Goal: Find specific page/section: Find specific page/section

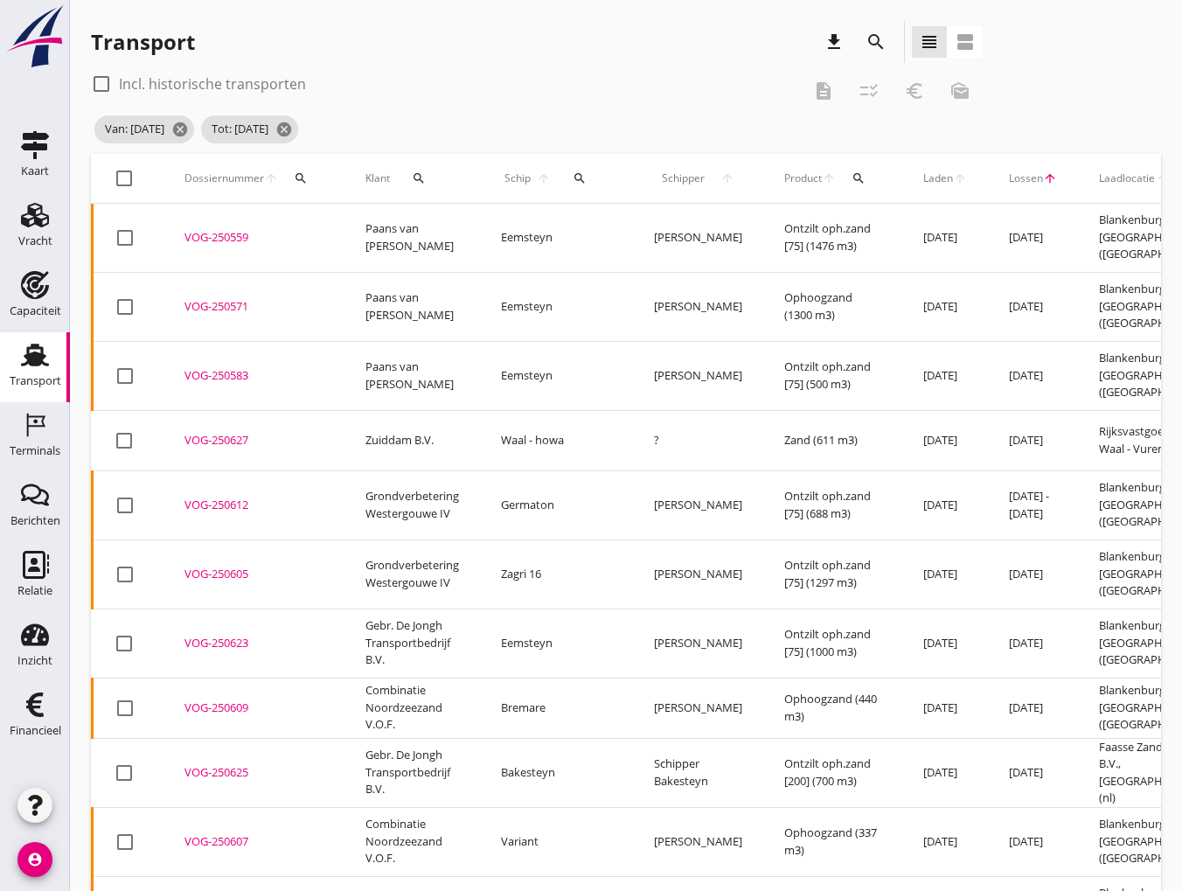
click at [101, 80] on div at bounding box center [102, 84] width 30 height 30
checkbox input "true"
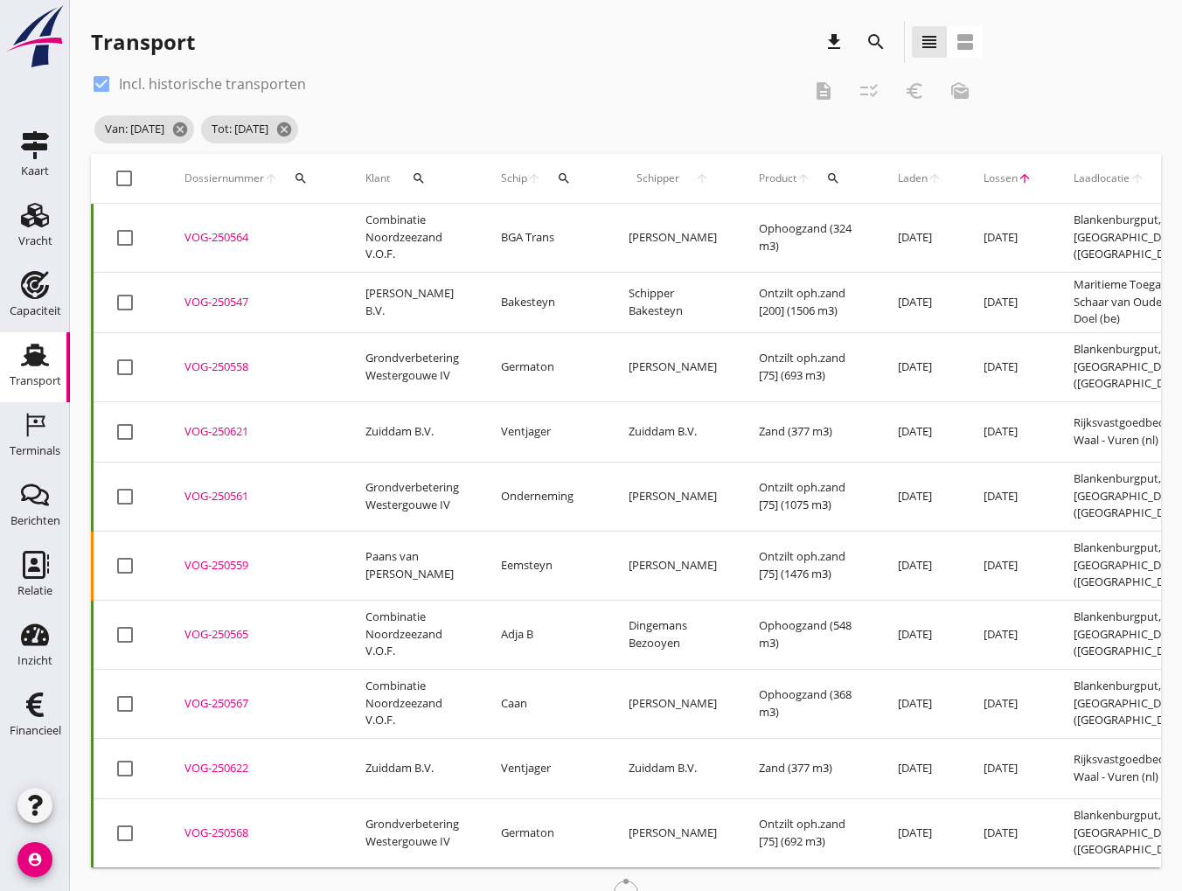
click at [565, 177] on icon "search" at bounding box center [564, 178] width 14 height 14
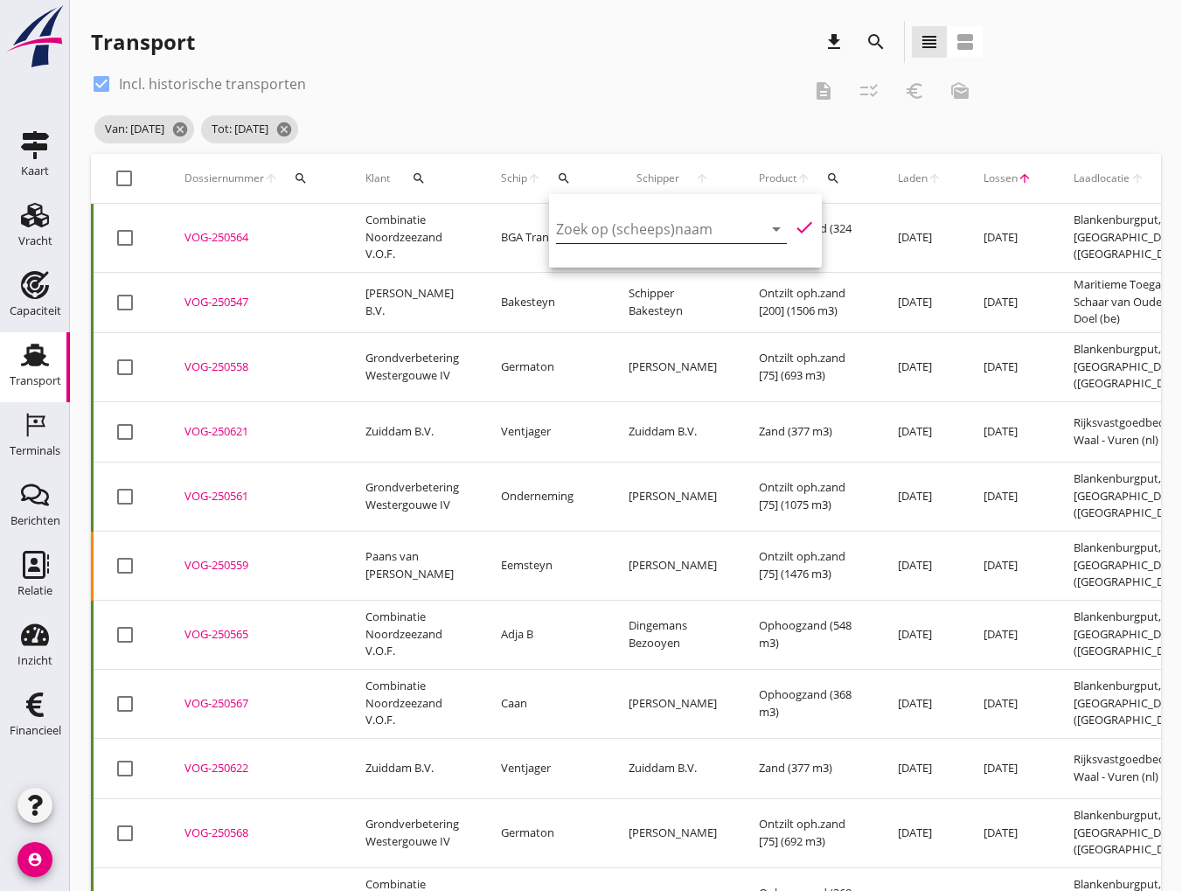
click at [586, 229] on input "Zoek op (scheeps)naam" at bounding box center [647, 229] width 182 height 28
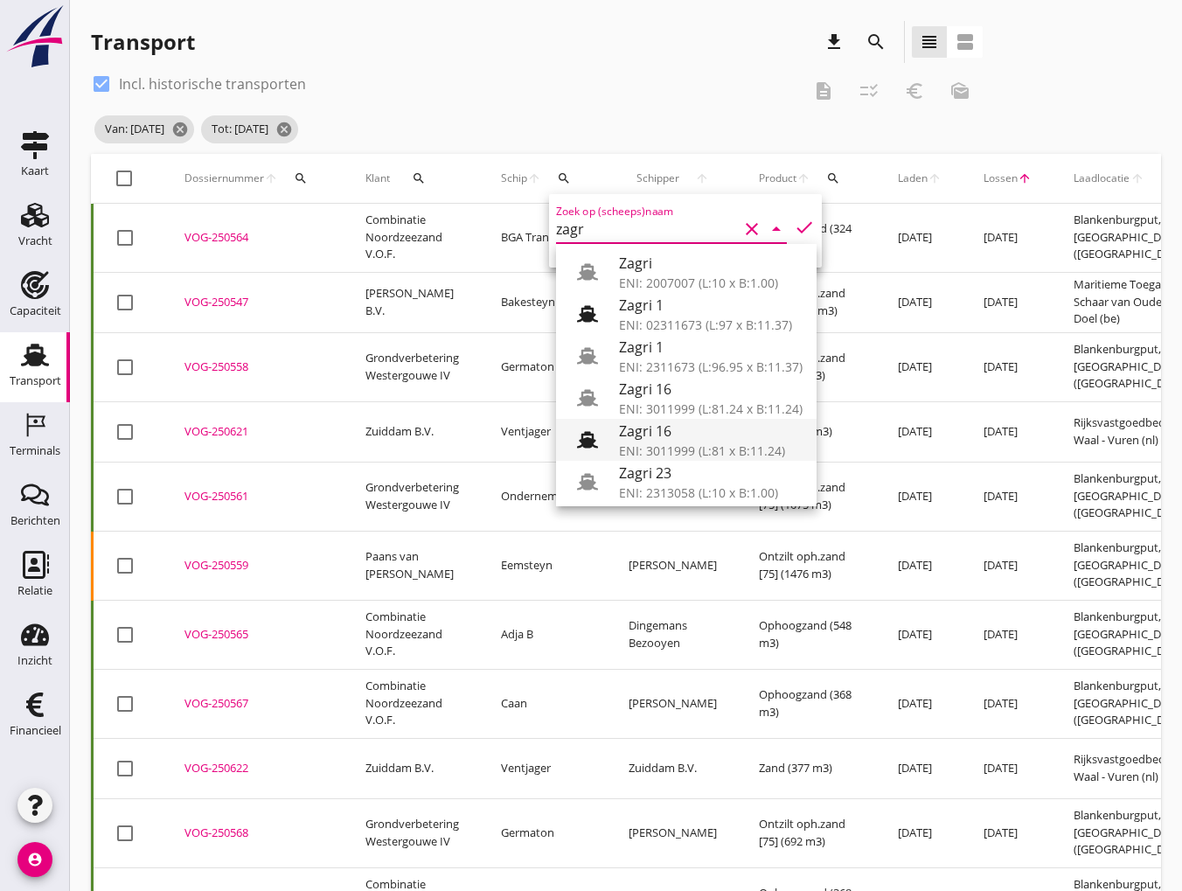
click at [656, 433] on div "Zagri 16" at bounding box center [711, 430] width 184 height 21
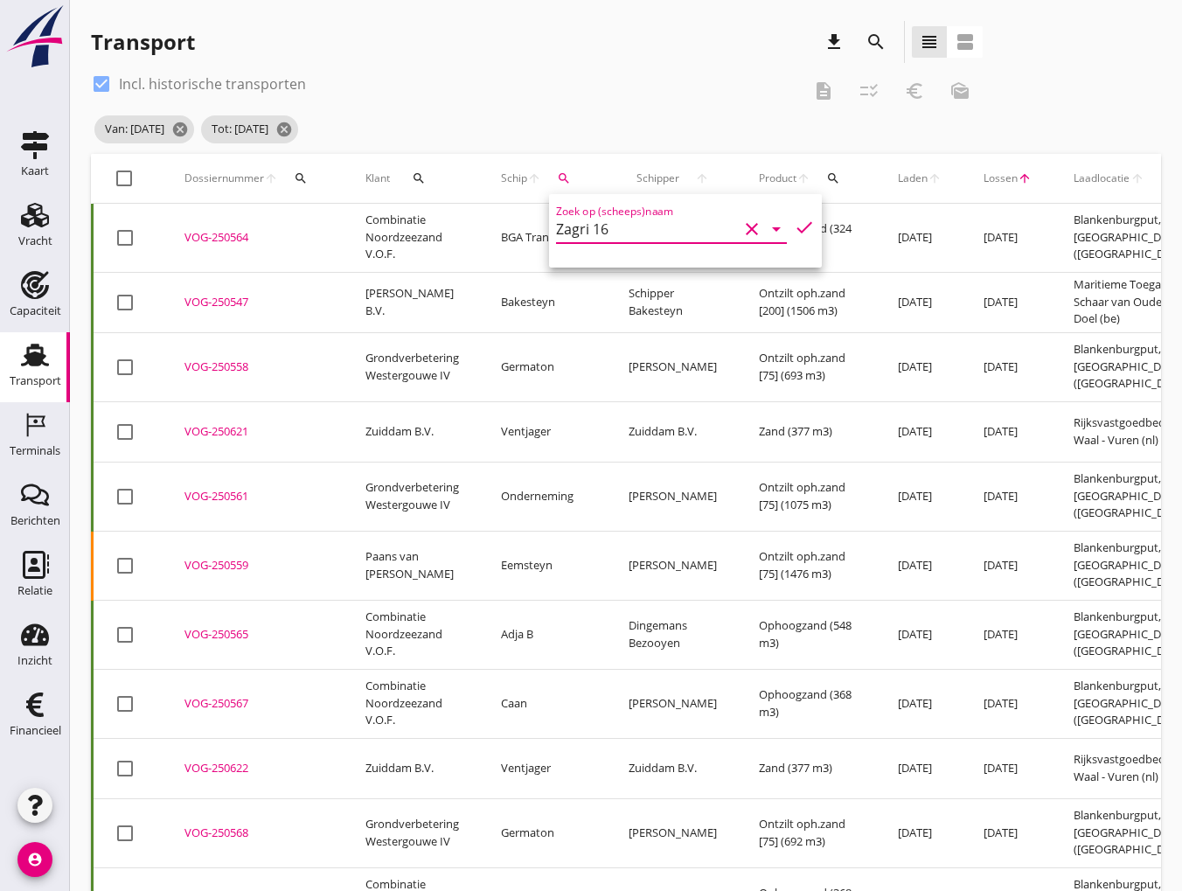
click at [794, 232] on icon "check" at bounding box center [804, 227] width 21 height 21
type input "Zagri 16"
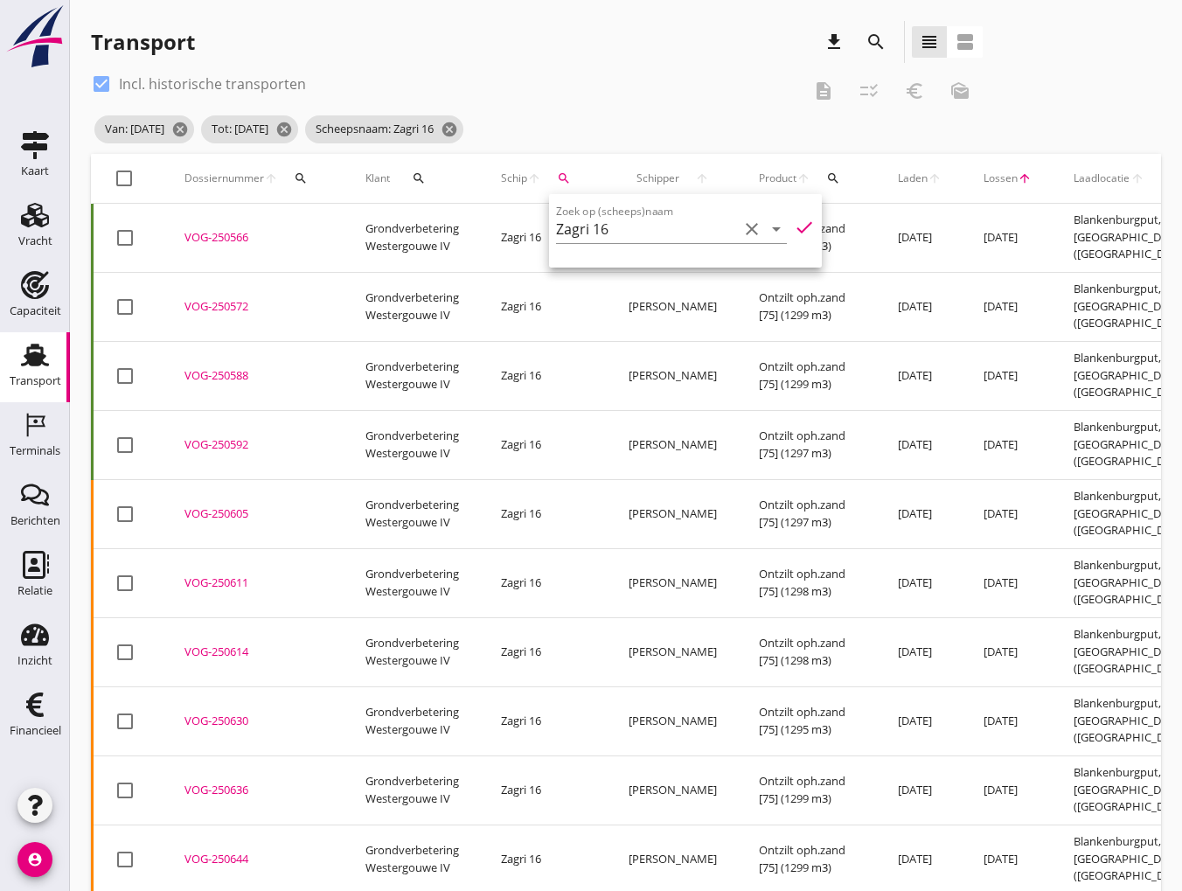
click at [794, 226] on icon "check" at bounding box center [804, 227] width 21 height 21
click at [293, 127] on icon "cancel" at bounding box center [283, 129] width 17 height 17
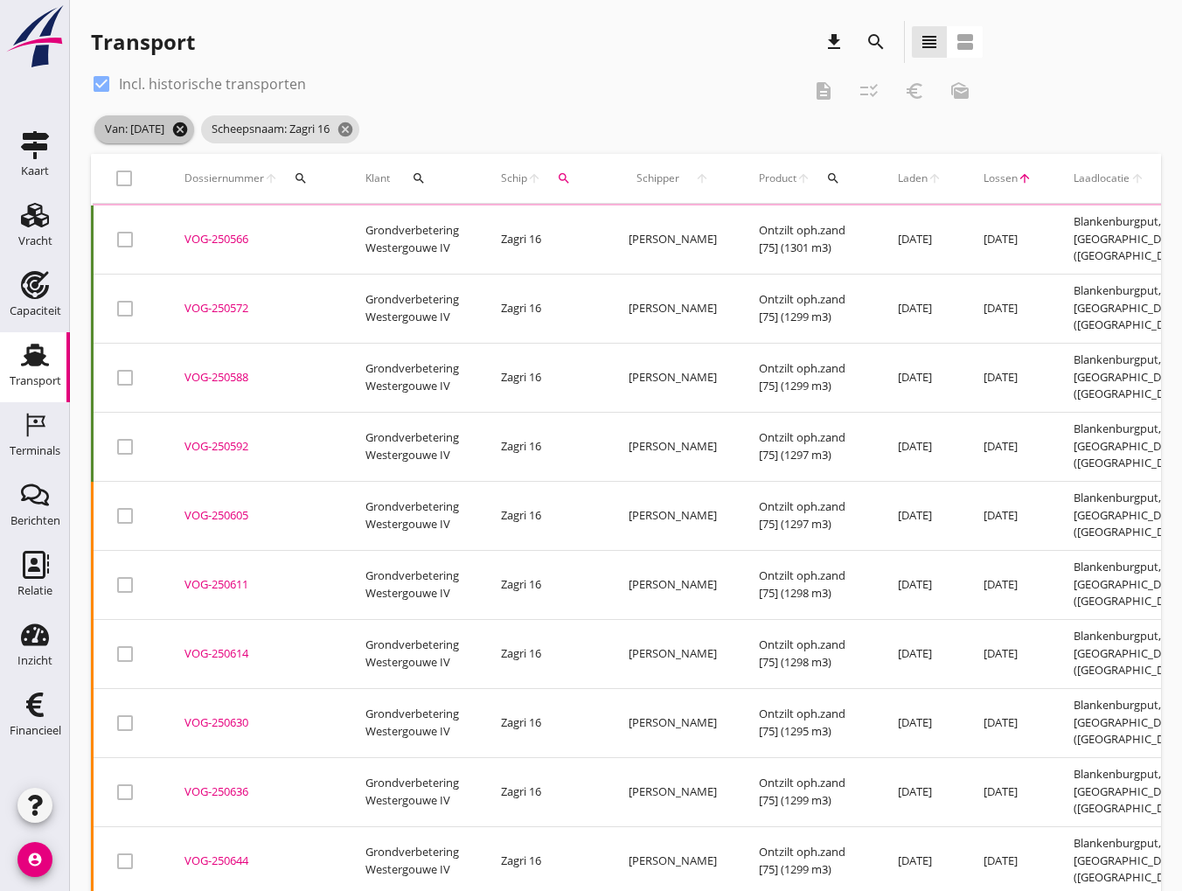
click at [189, 129] on icon "cancel" at bounding box center [179, 129] width 17 height 17
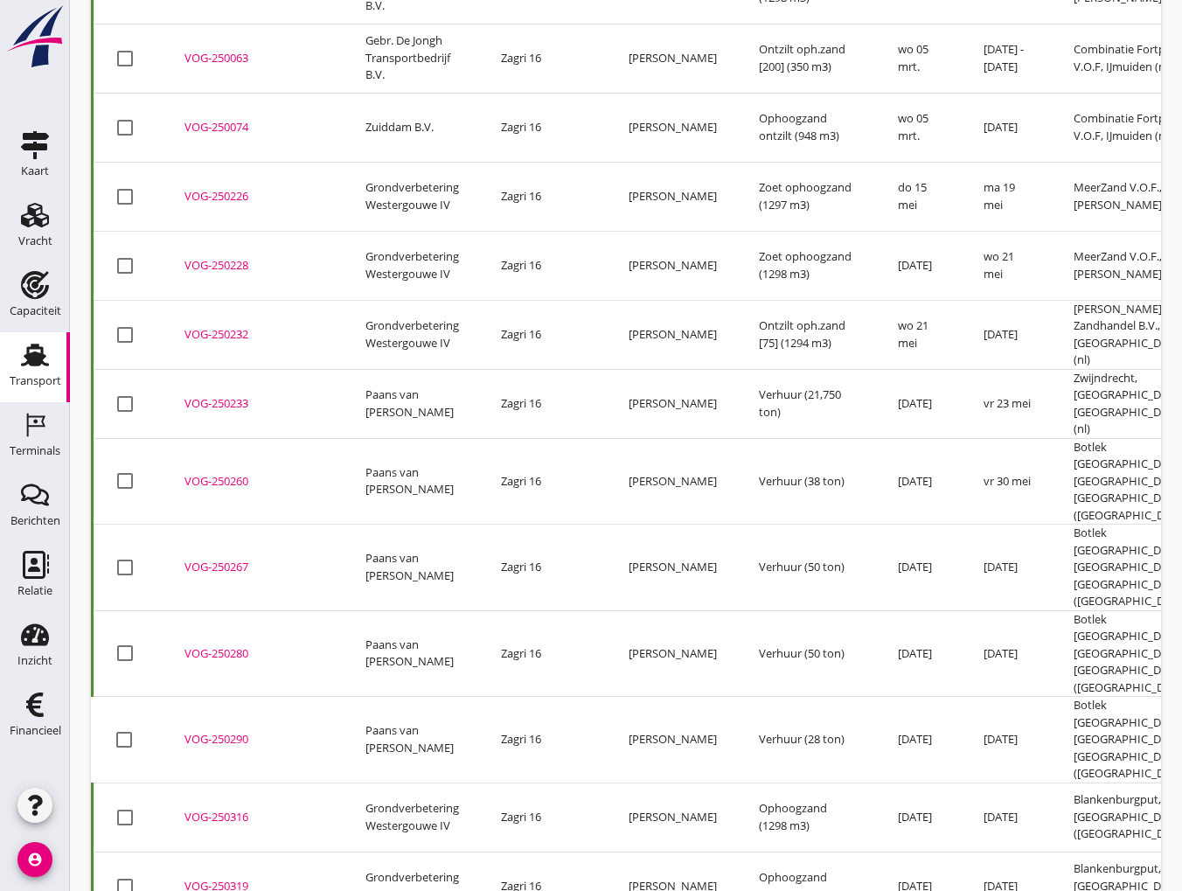
scroll to position [655, 0]
click at [224, 557] on div "VOG-250267" at bounding box center [253, 565] width 139 height 17
click at [537, 695] on td "Zagri 16" at bounding box center [544, 738] width 128 height 87
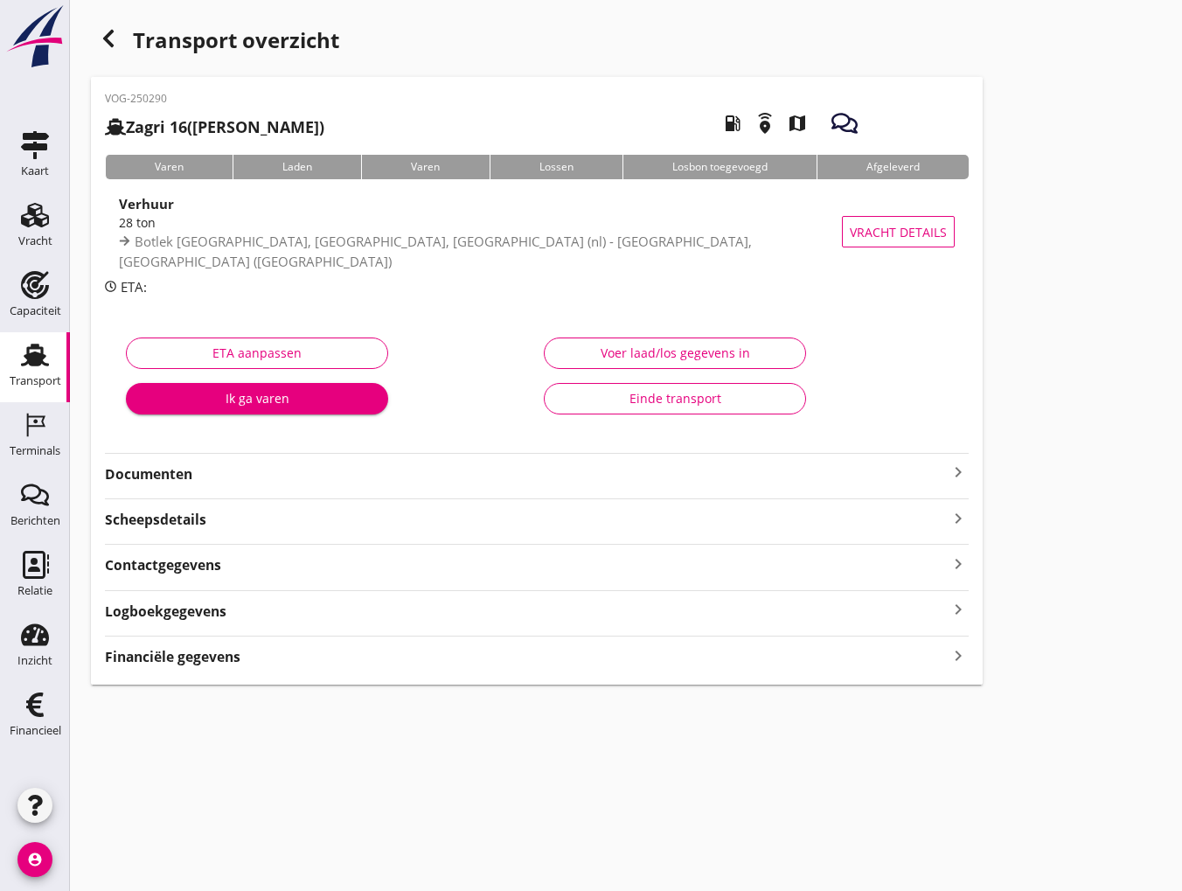
click at [110, 35] on icon "button" at bounding box center [108, 38] width 21 height 21
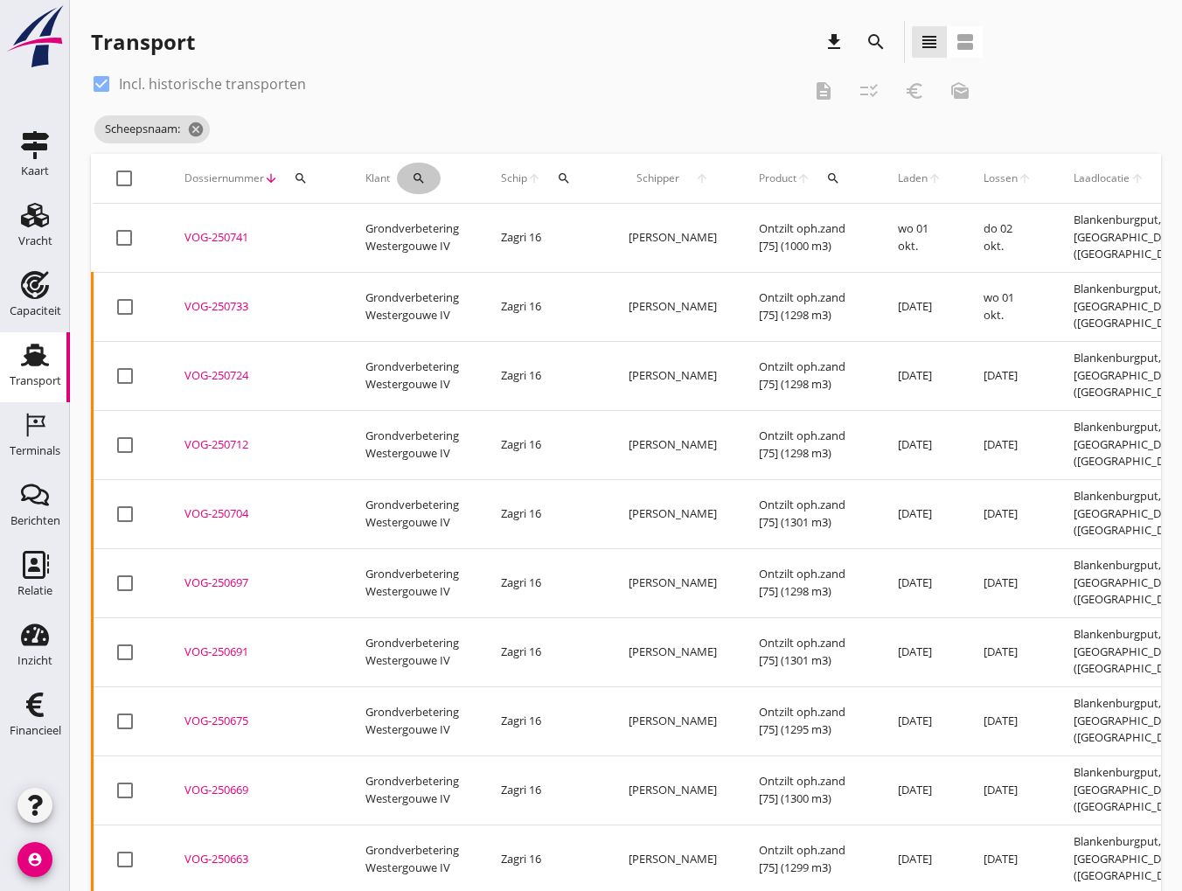
click at [420, 179] on icon "search" at bounding box center [419, 178] width 14 height 14
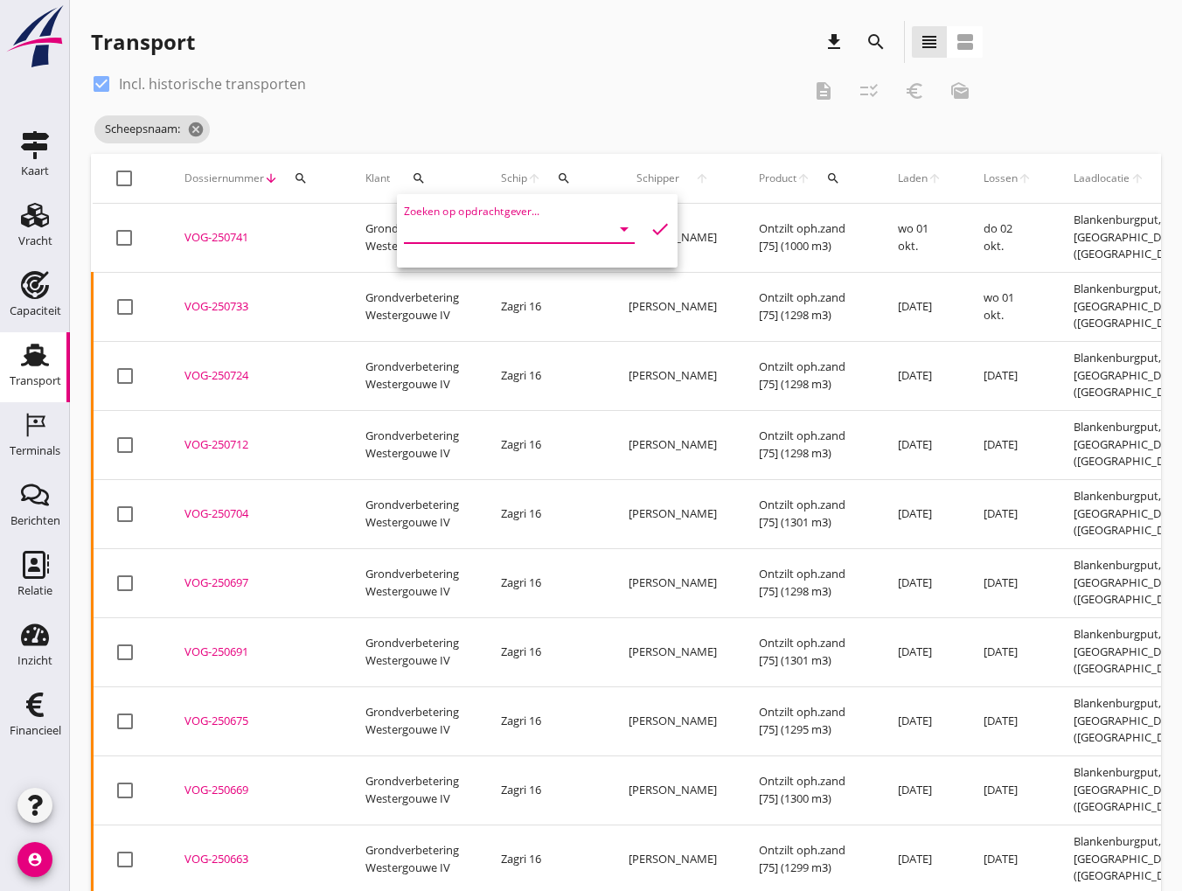
click at [447, 230] on input "Zoeken op opdrachtgever..." at bounding box center [495, 229] width 182 height 28
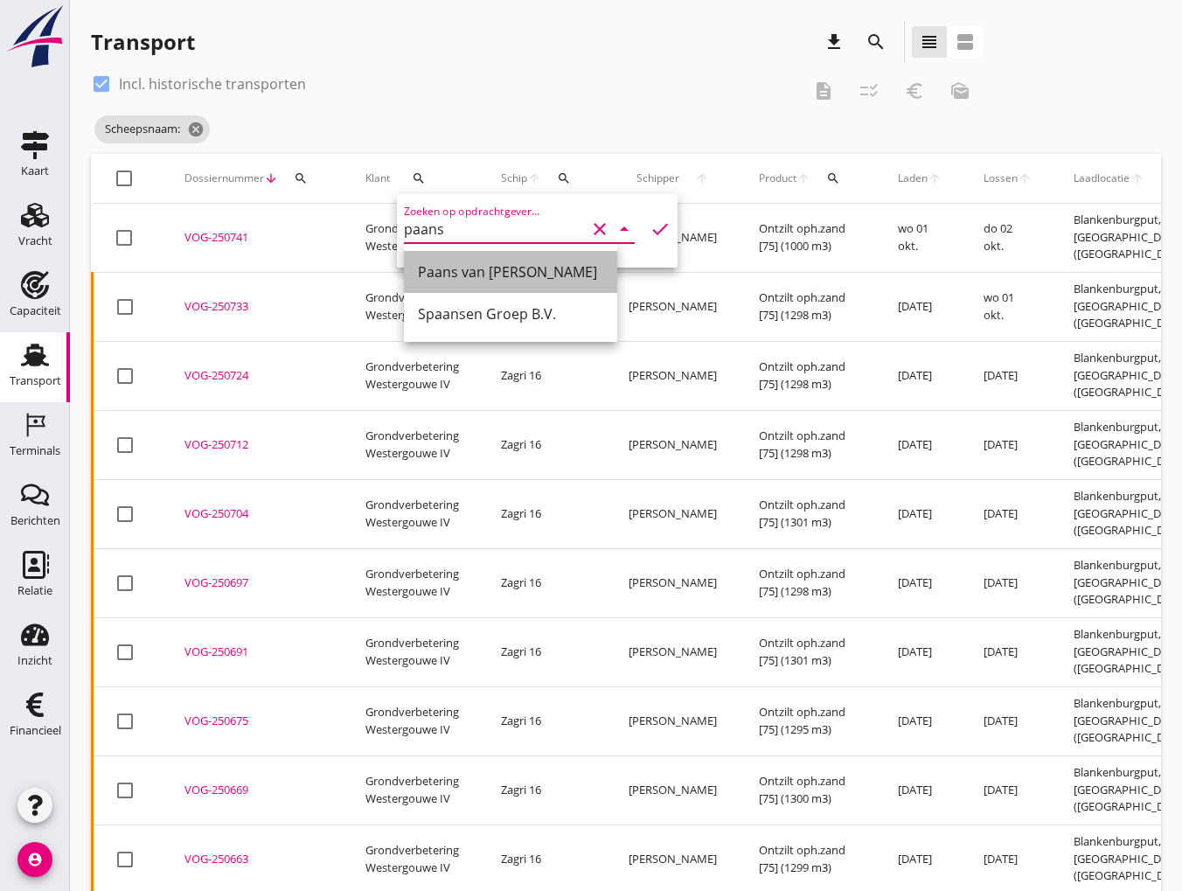
click at [461, 271] on div "Paans van [PERSON_NAME]" at bounding box center [510, 271] width 185 height 21
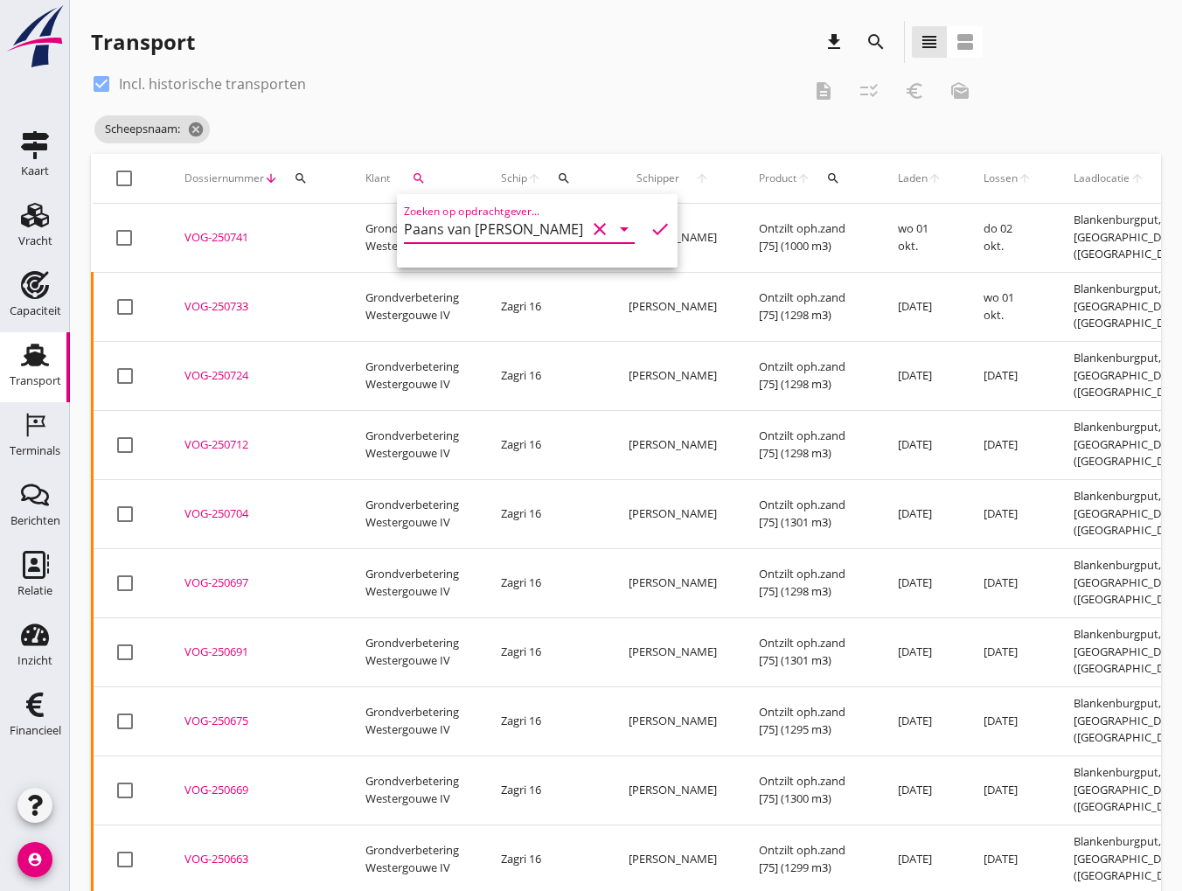
type input "Paans van [PERSON_NAME]"
click at [649, 230] on icon "check" at bounding box center [659, 228] width 21 height 21
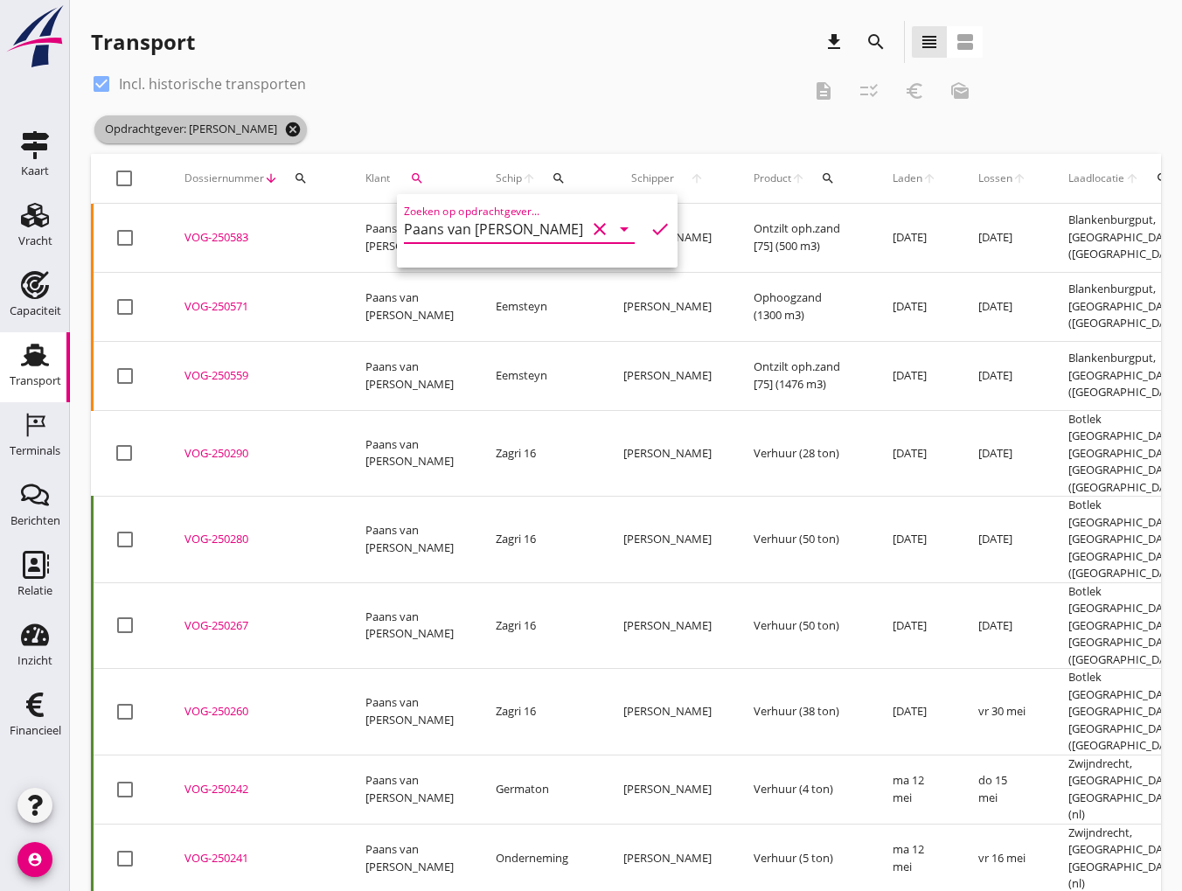
click at [284, 134] on icon "cancel" at bounding box center [292, 129] width 17 height 17
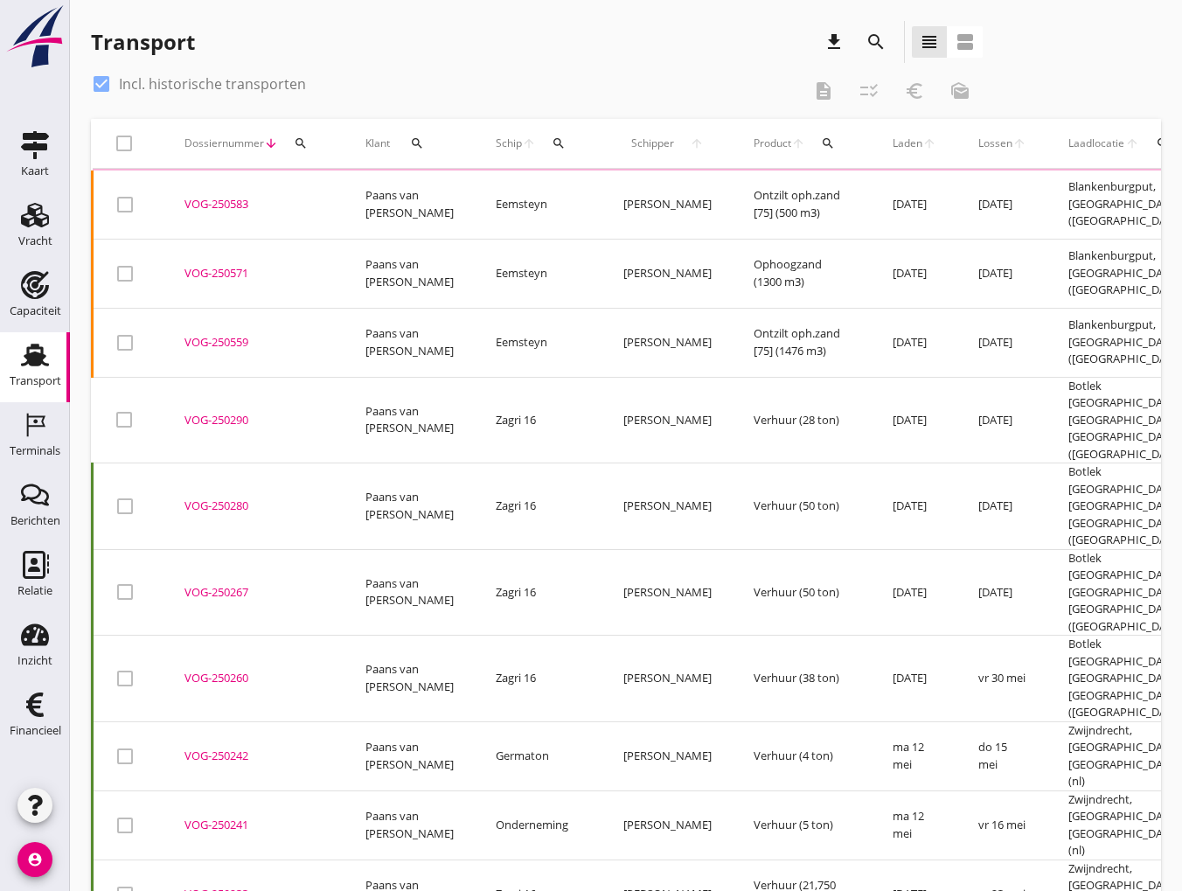
click at [873, 45] on icon "search" at bounding box center [875, 41] width 21 height 21
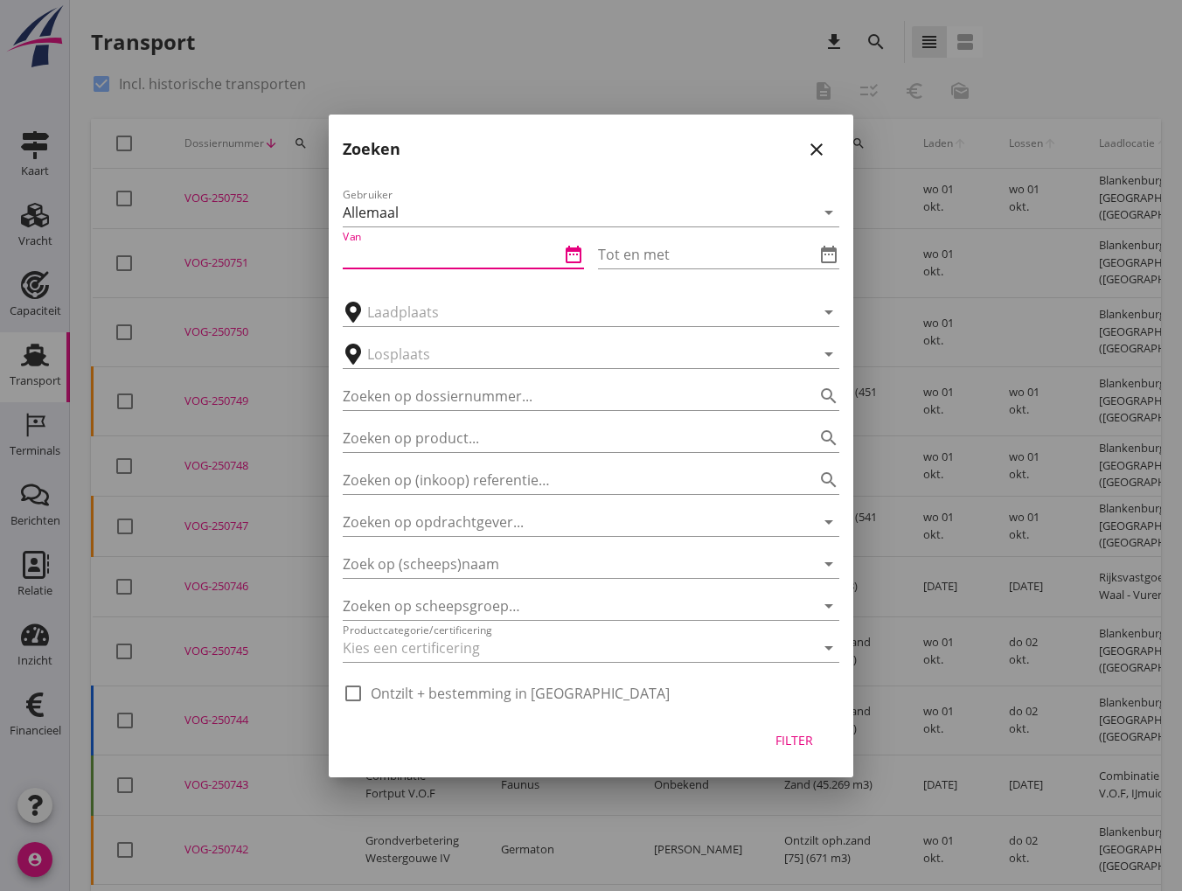
click at [409, 258] on input "Van" at bounding box center [451, 254] width 217 height 28
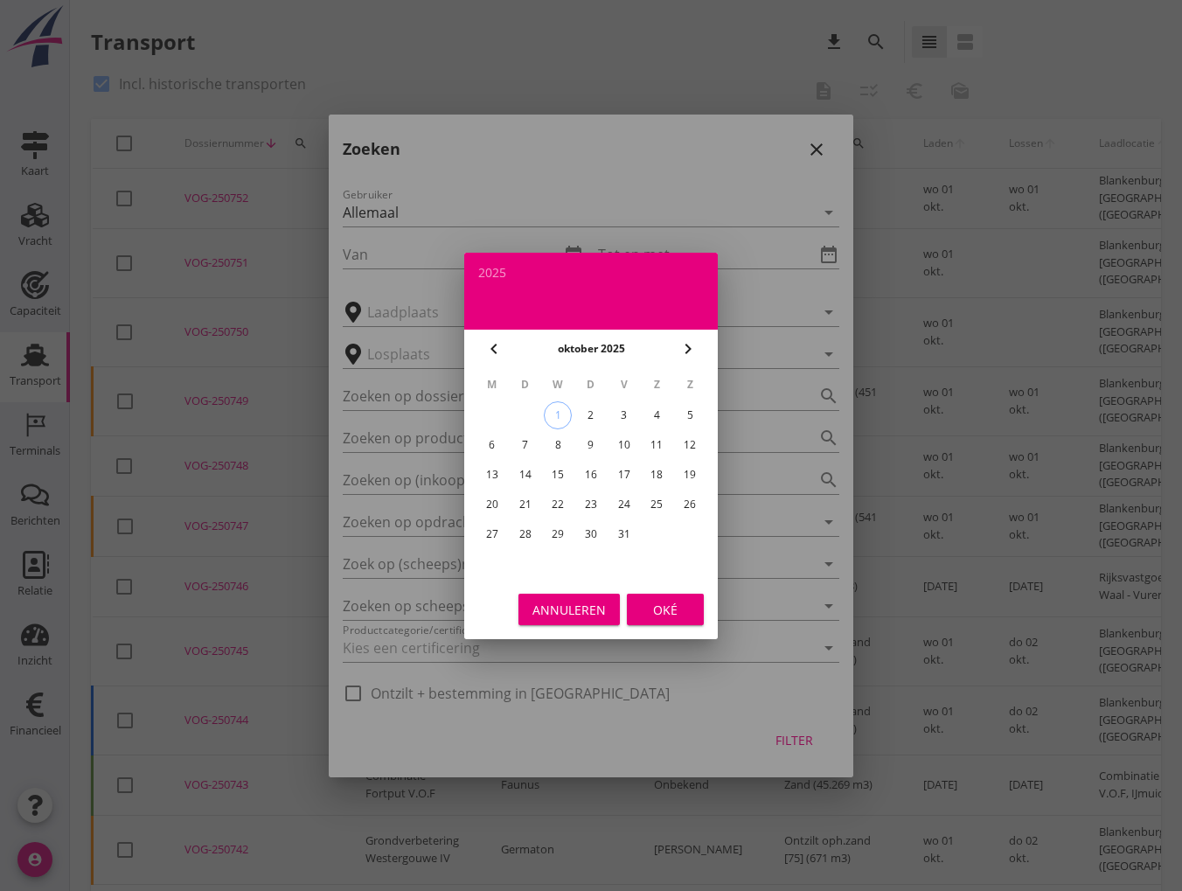
click at [500, 345] on icon "chevron_left" at bounding box center [493, 348] width 21 height 21
click at [500, 343] on icon "chevron_left" at bounding box center [493, 348] width 21 height 21
click at [690, 406] on div "1" at bounding box center [690, 415] width 28 height 28
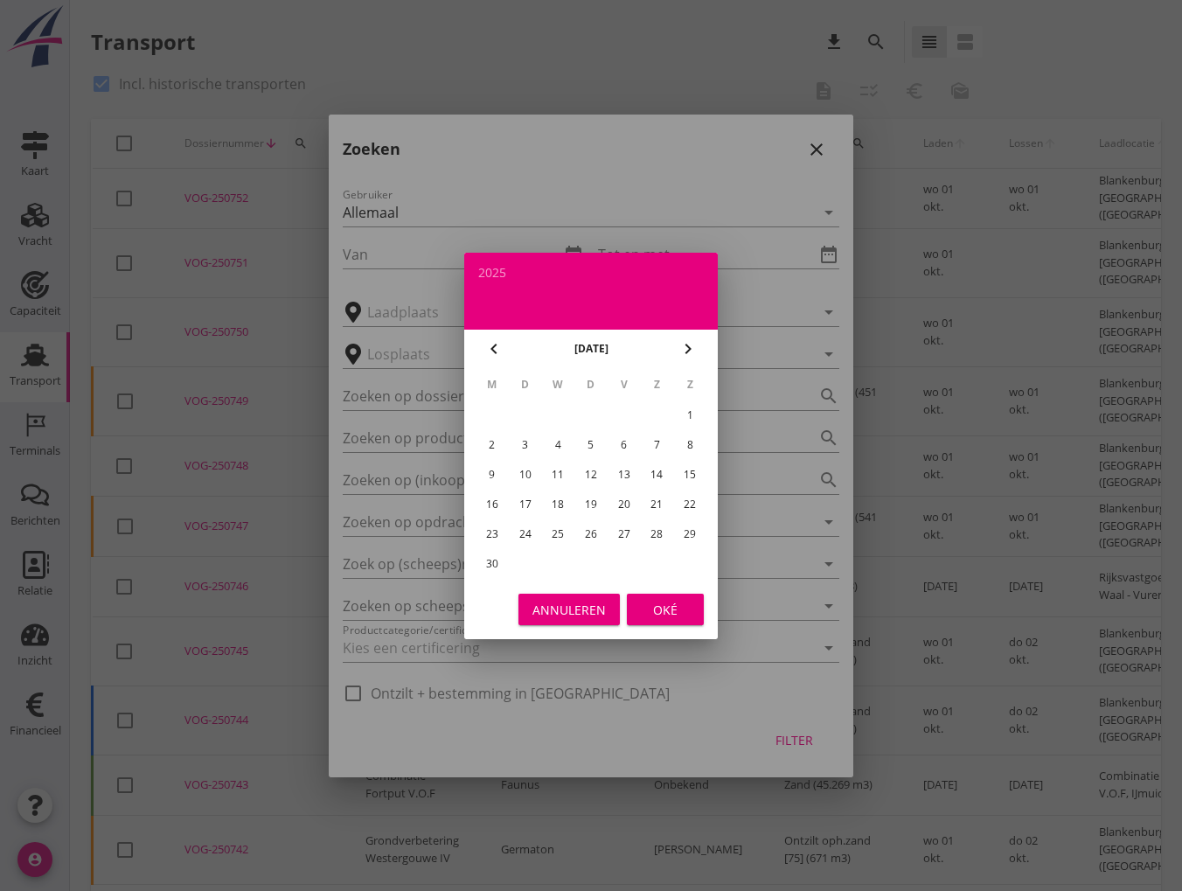
type input "[DATE]"
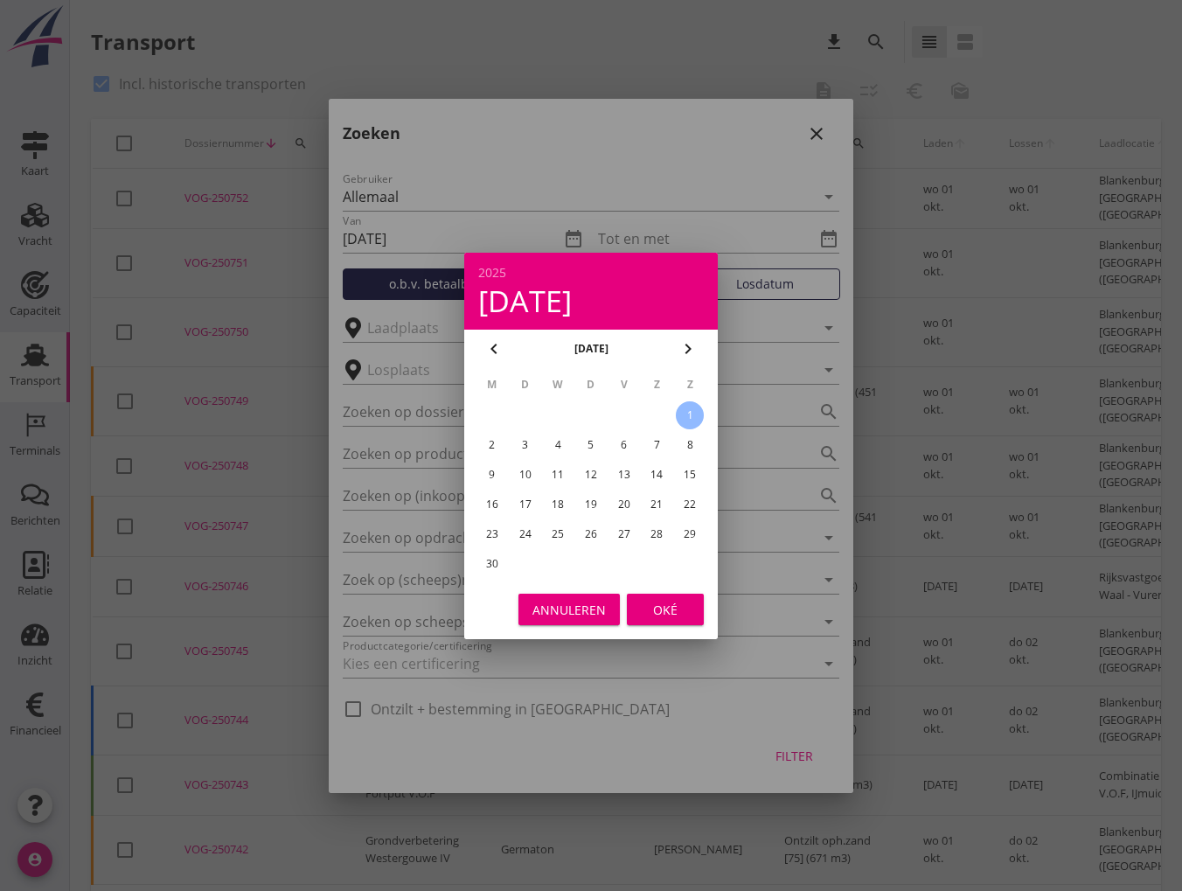
click at [670, 607] on div "Oké" at bounding box center [665, 609] width 49 height 18
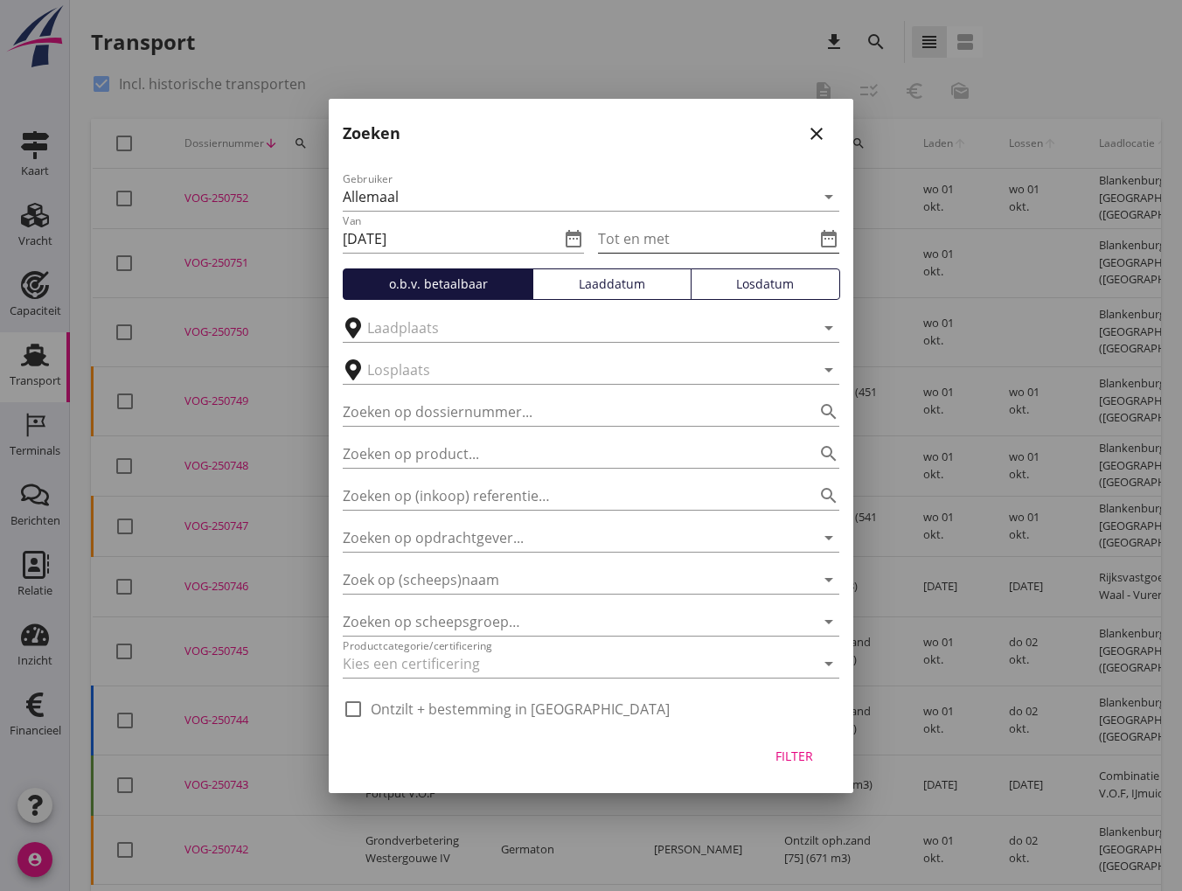
click at [825, 235] on icon "date_range" at bounding box center [828, 238] width 21 height 21
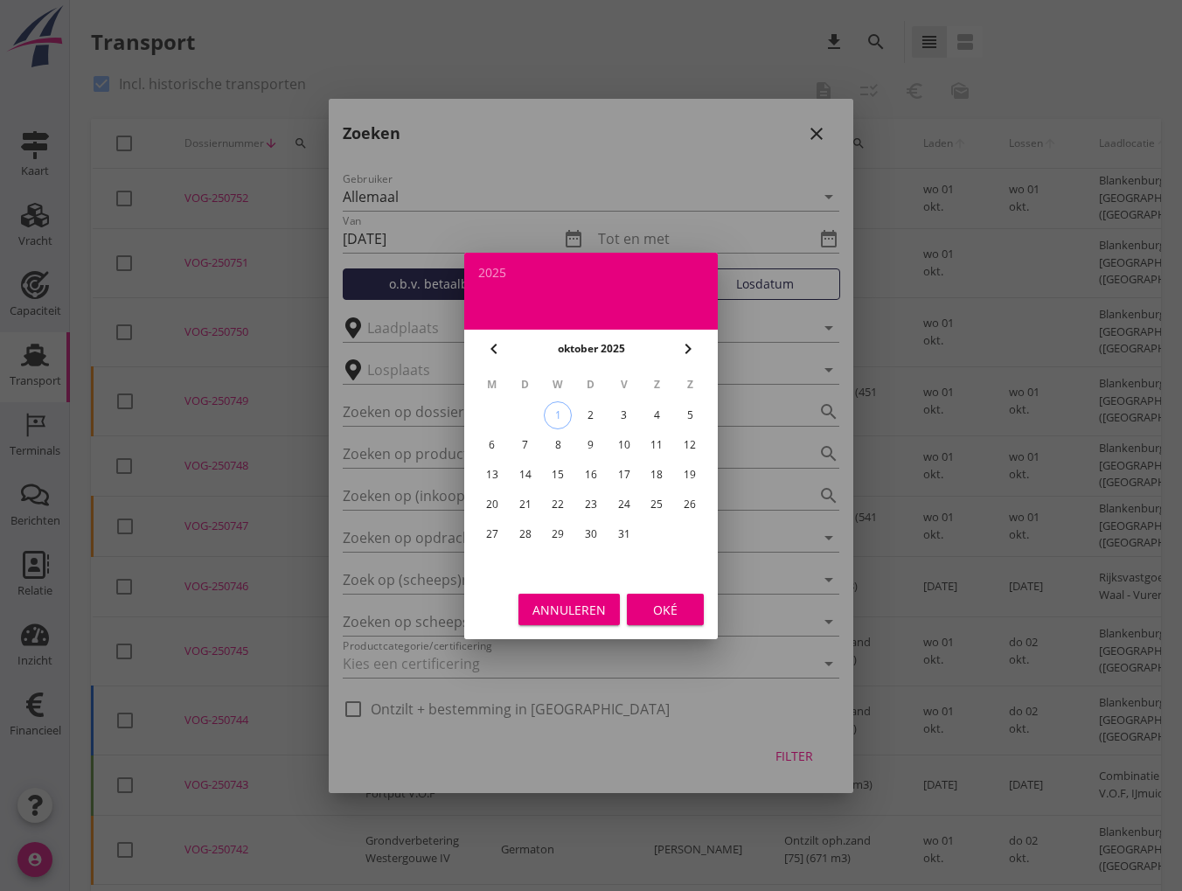
click at [494, 347] on icon "chevron_left" at bounding box center [493, 348] width 21 height 21
click at [521, 534] on div "30" at bounding box center [525, 534] width 28 height 28
type input "[DATE]"
click at [655, 603] on div "Oké" at bounding box center [665, 609] width 49 height 18
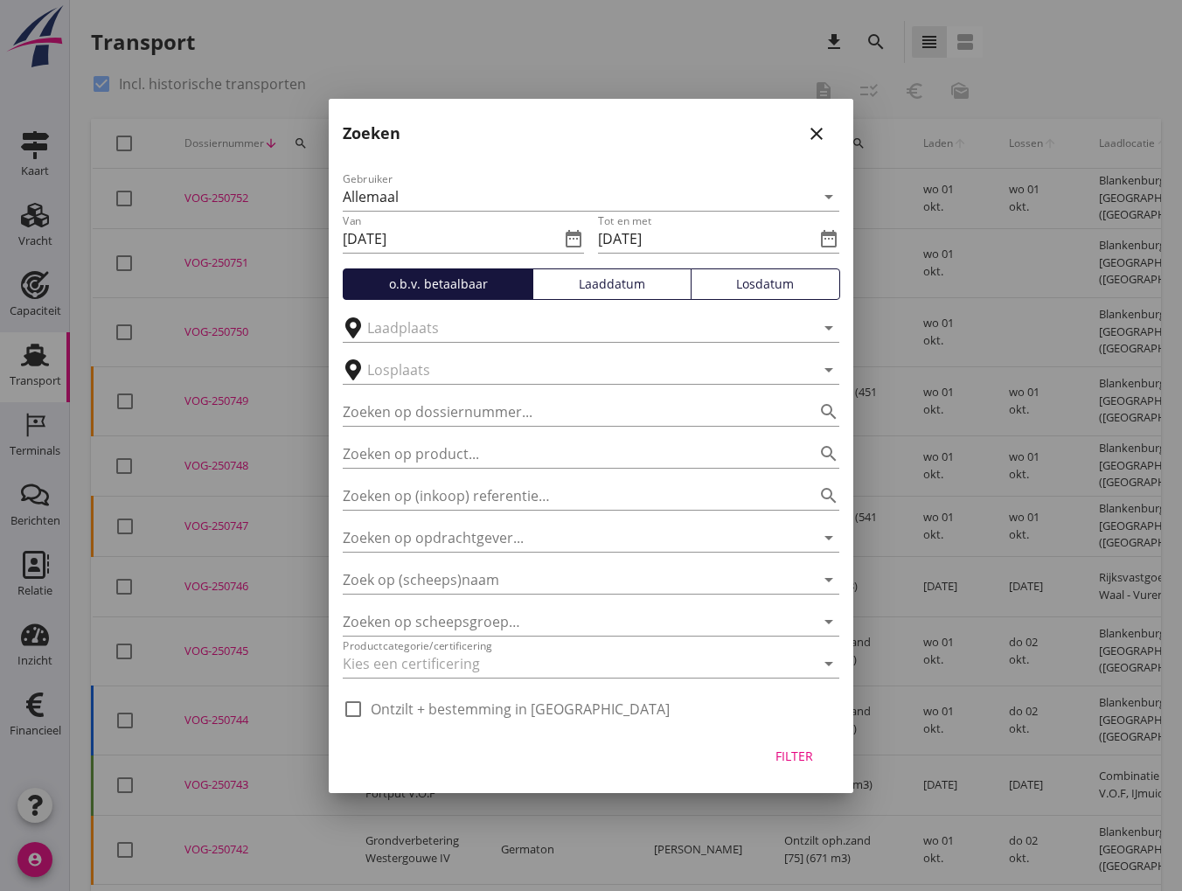
click at [734, 283] on div "Losdatum" at bounding box center [765, 283] width 134 height 18
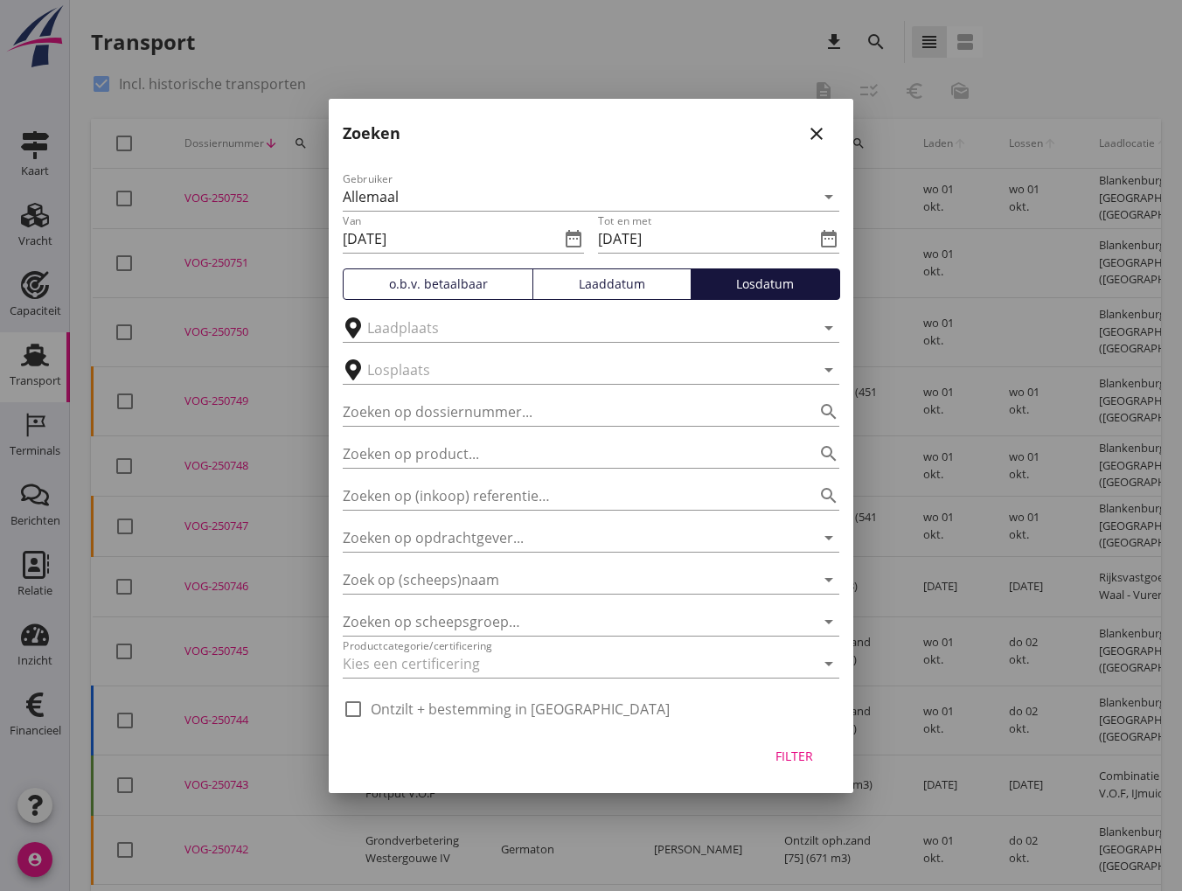
click at [801, 758] on div "Filter" at bounding box center [793, 755] width 49 height 18
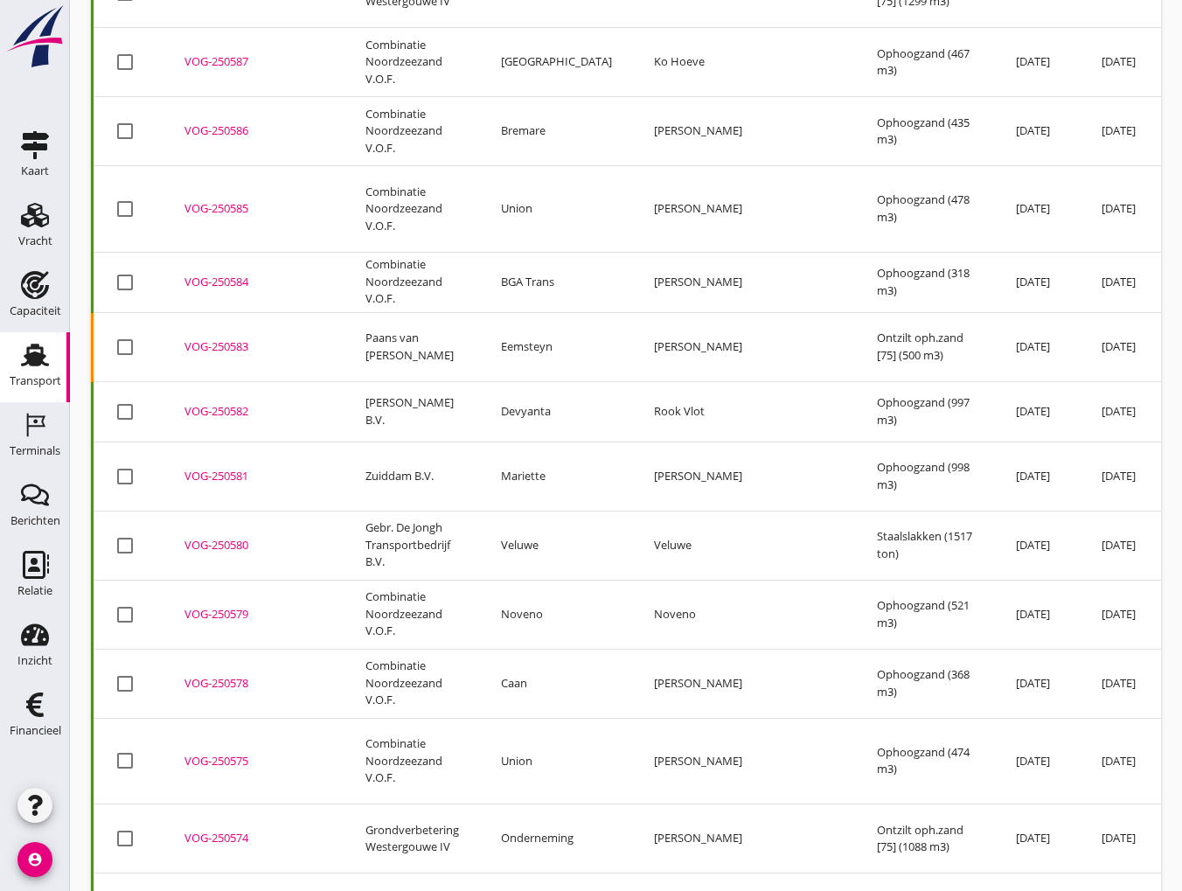
scroll to position [9681, 0]
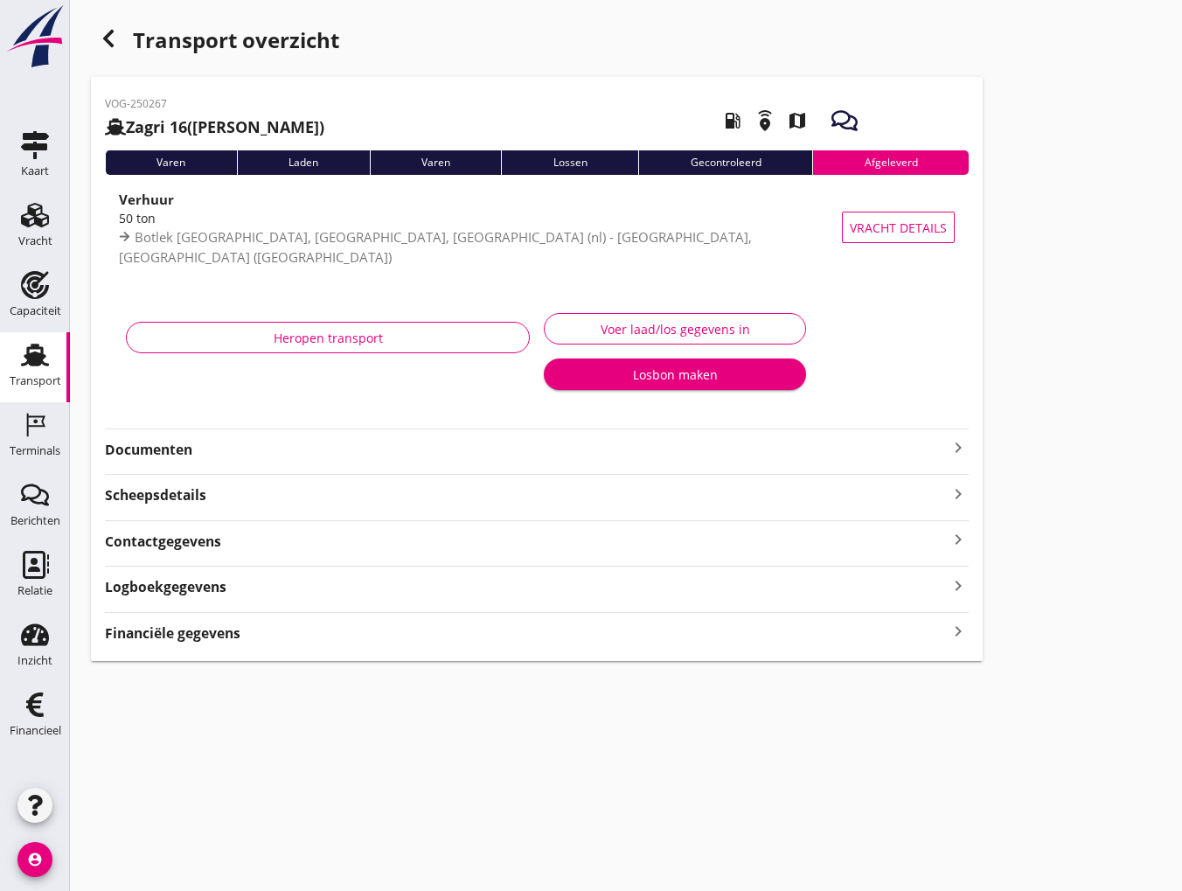
click at [958, 630] on icon "keyboard_arrow_right" at bounding box center [957, 632] width 21 height 24
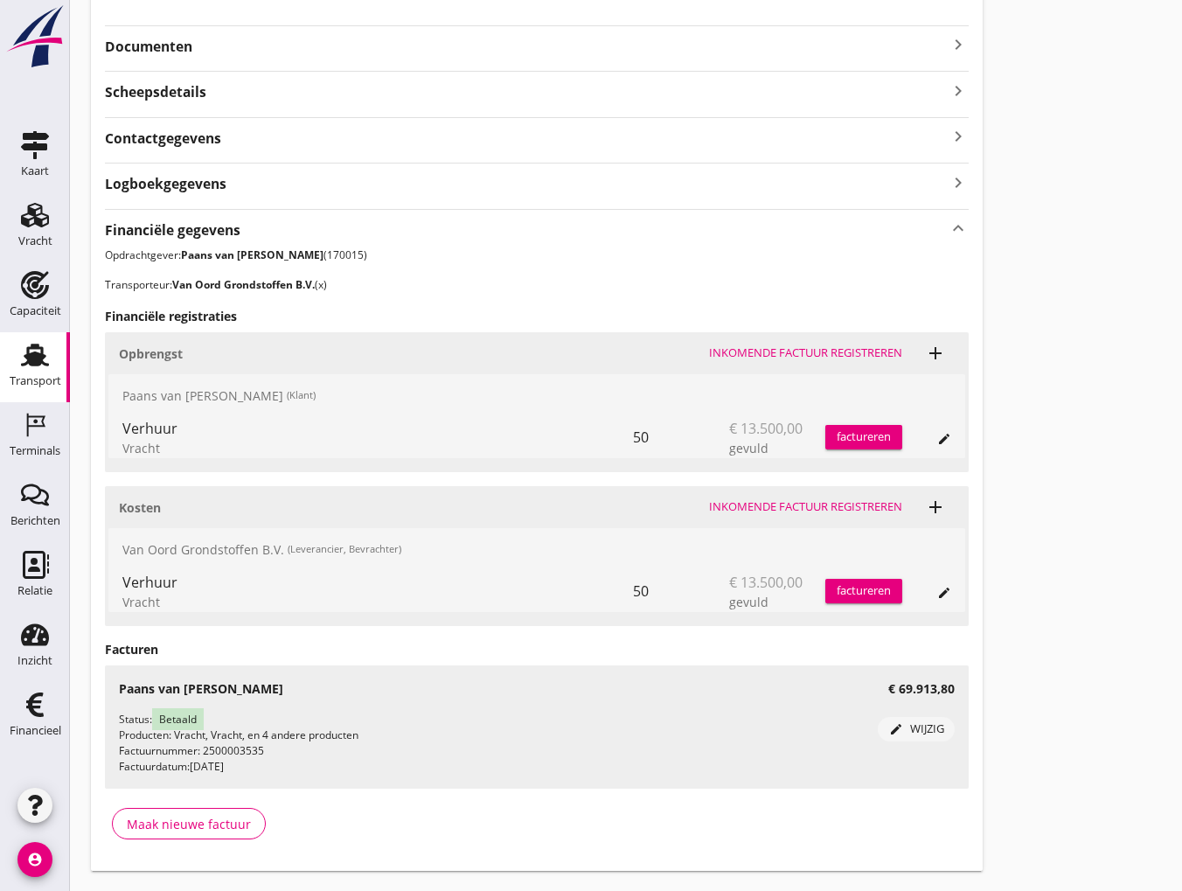
scroll to position [444, 0]
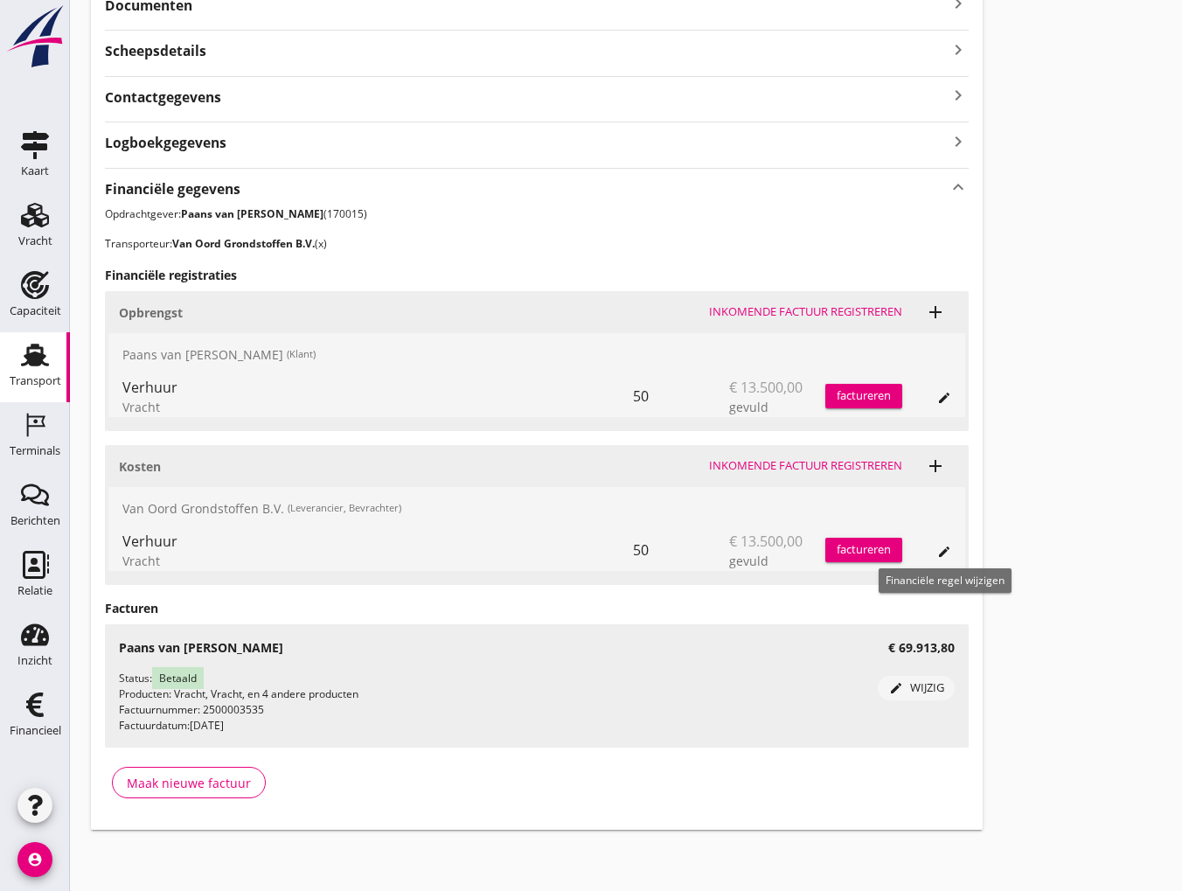
click at [951, 548] on div "edit" at bounding box center [944, 551] width 24 height 14
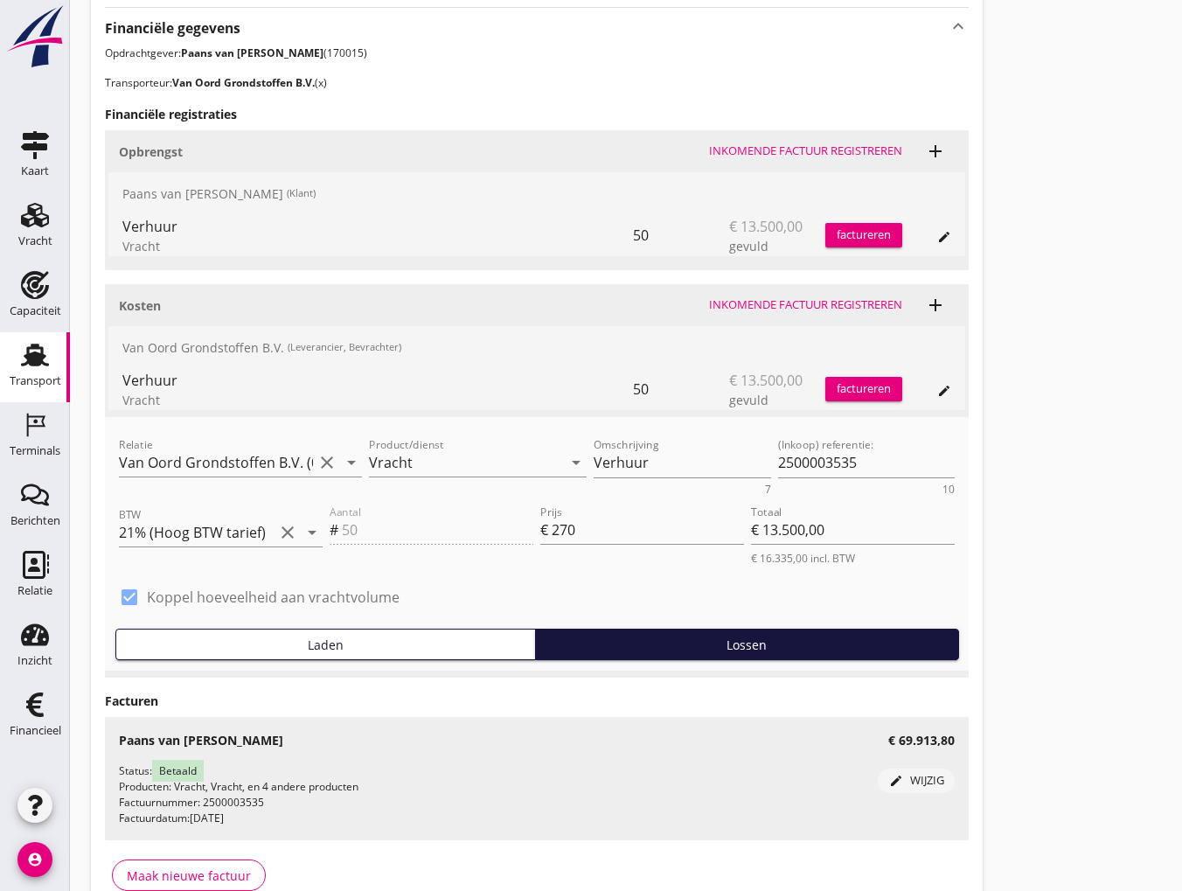
scroll to position [697, 0]
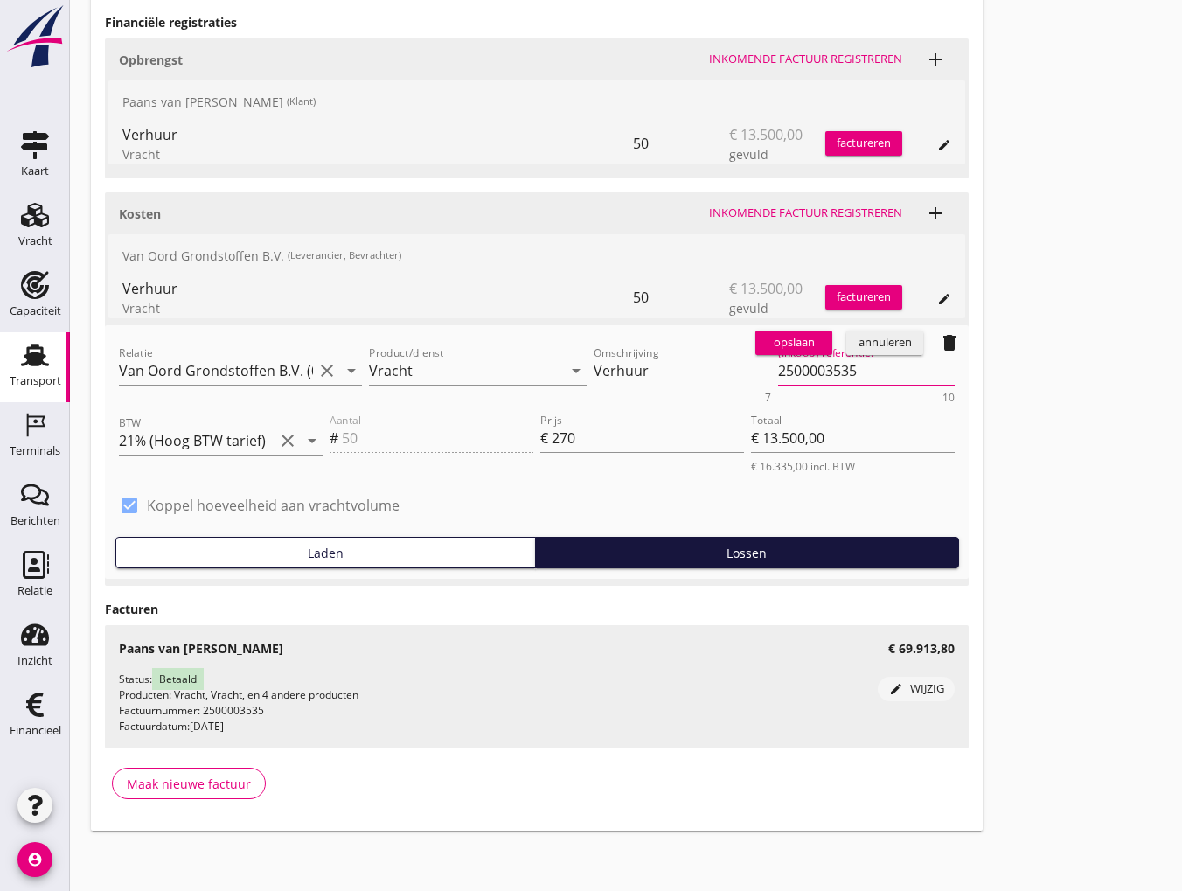
drag, startPoint x: 862, startPoint y: 373, endPoint x: 777, endPoint y: 373, distance: 84.8
click at [778, 373] on textarea "2500003535" at bounding box center [866, 371] width 177 height 29
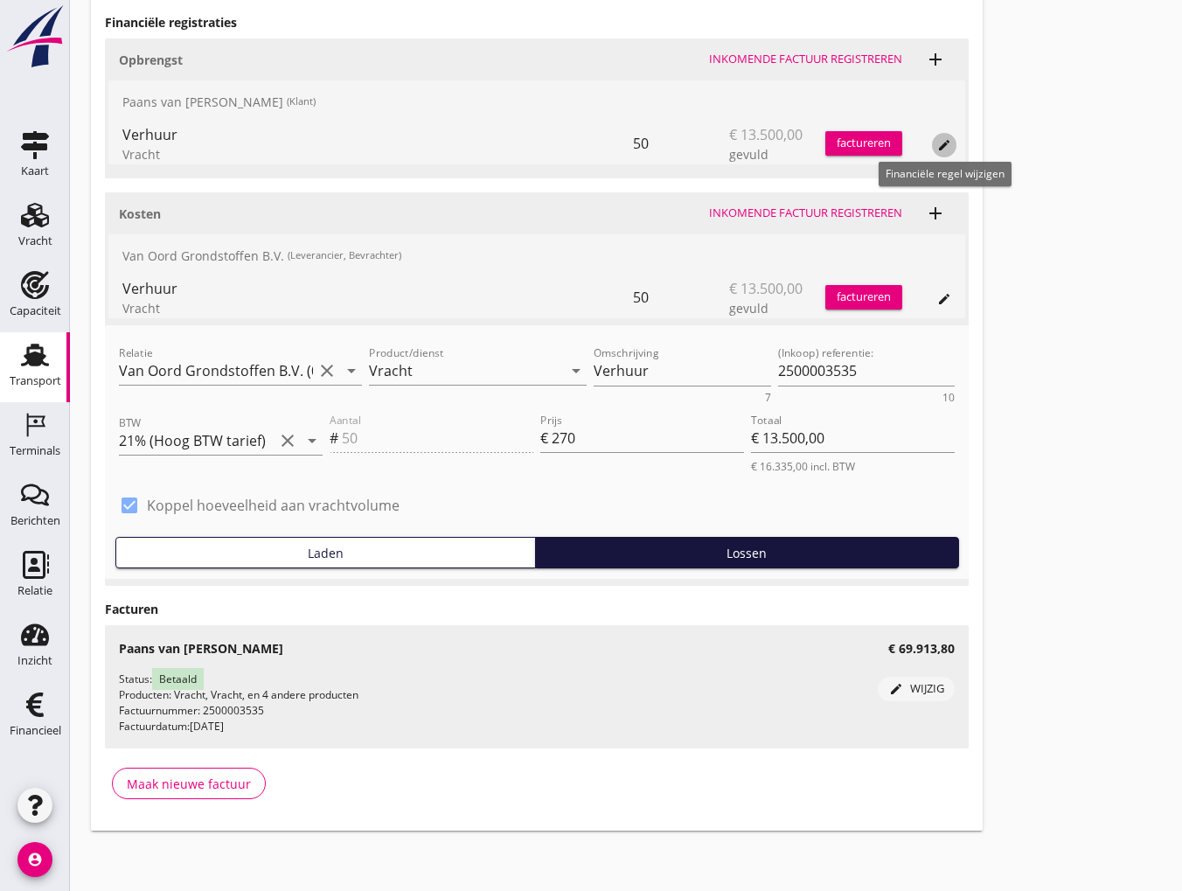
click at [941, 143] on icon "edit" at bounding box center [944, 145] width 14 height 14
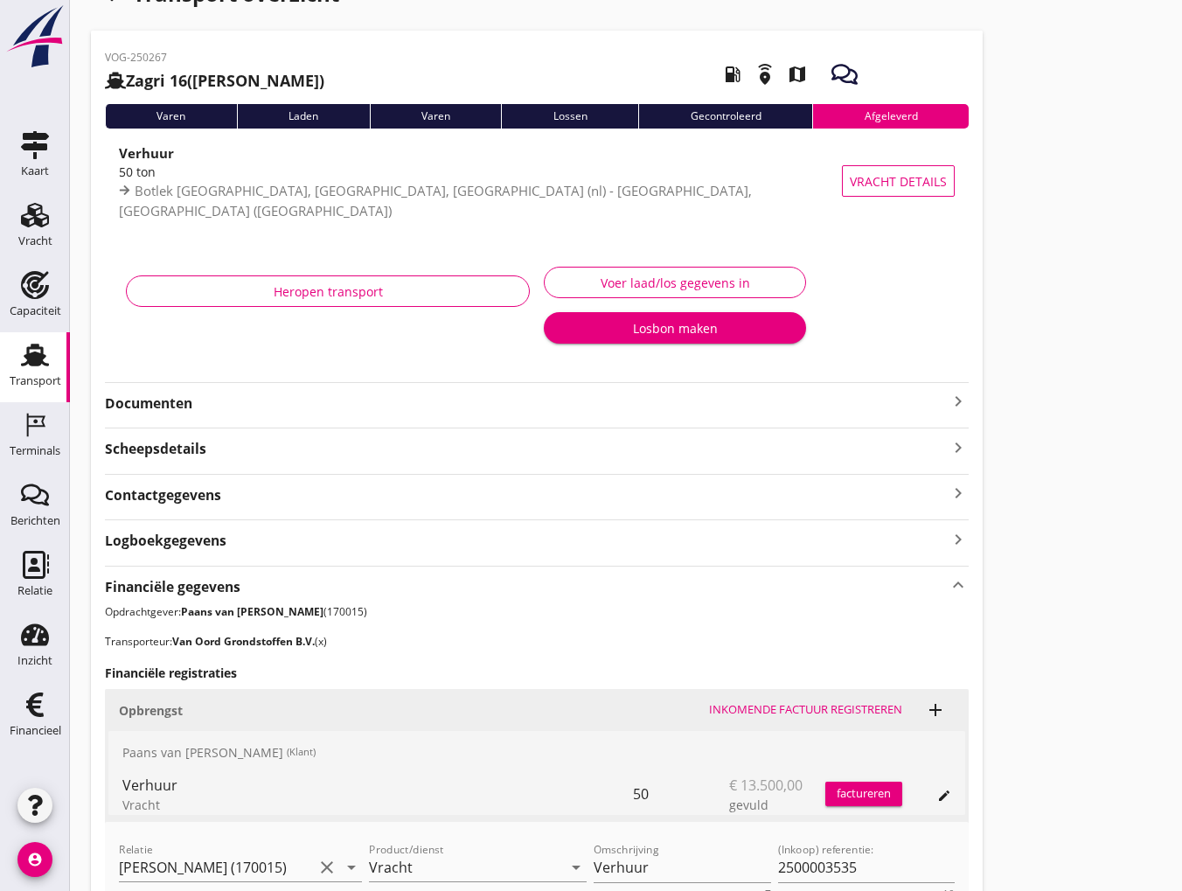
scroll to position [0, 0]
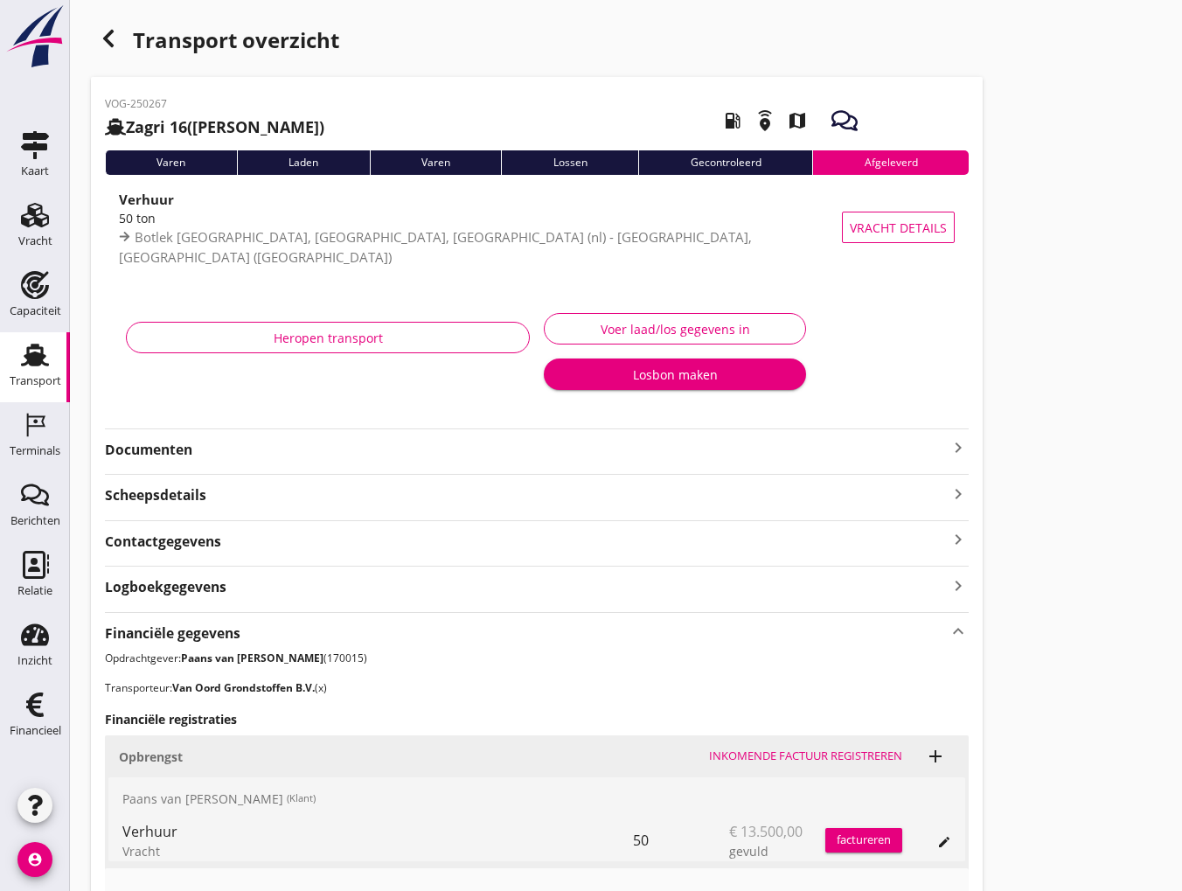
click at [108, 39] on icon "button" at bounding box center [108, 38] width 21 height 21
